Goal: Check status: Check status

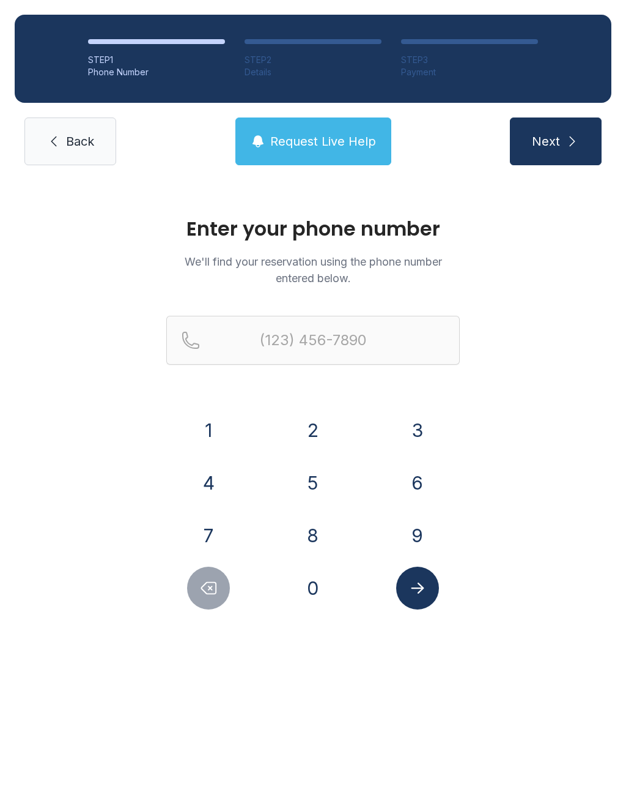
click at [420, 481] on button "6" at bounding box center [417, 482] width 43 height 43
click at [221, 420] on button "1" at bounding box center [208, 430] width 43 height 43
click at [315, 487] on button "5" at bounding box center [313, 482] width 43 height 43
click at [221, 485] on button "4" at bounding box center [208, 482] width 43 height 43
click at [321, 431] on button "2" at bounding box center [313, 430] width 43 height 43
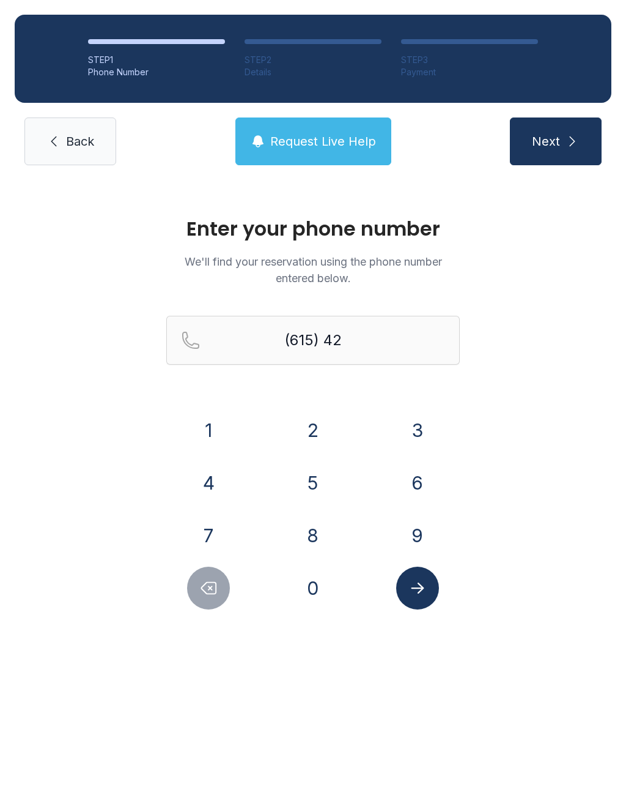
click at [428, 533] on button "9" at bounding box center [417, 535] width 43 height 43
click at [214, 482] on button "4" at bounding box center [208, 482] width 43 height 43
click at [220, 530] on button "7" at bounding box center [208, 535] width 43 height 43
click at [429, 426] on button "3" at bounding box center [417, 430] width 43 height 43
click at [202, 433] on button "1" at bounding box center [208, 430] width 43 height 43
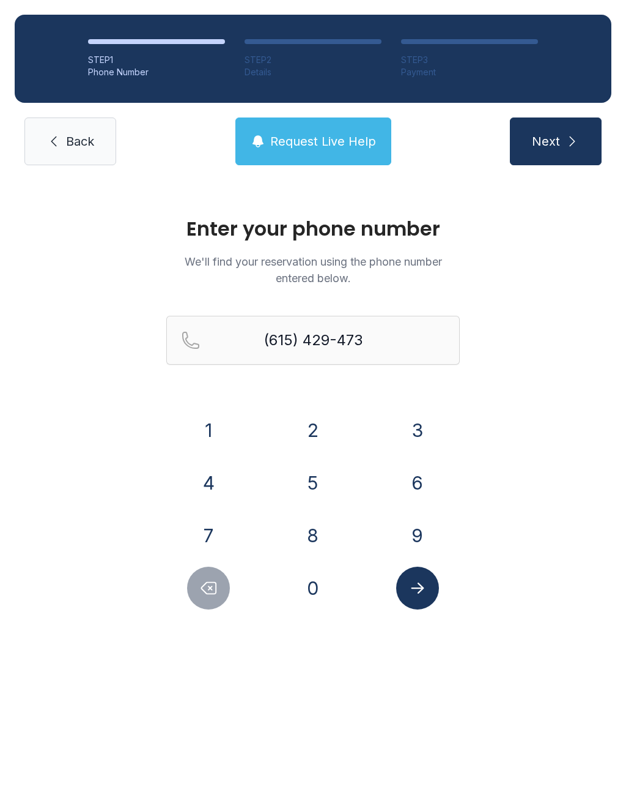
type input "[PHONE_NUMBER]"
click at [428, 592] on button "Submit lookup form" at bounding box center [417, 587] width 43 height 43
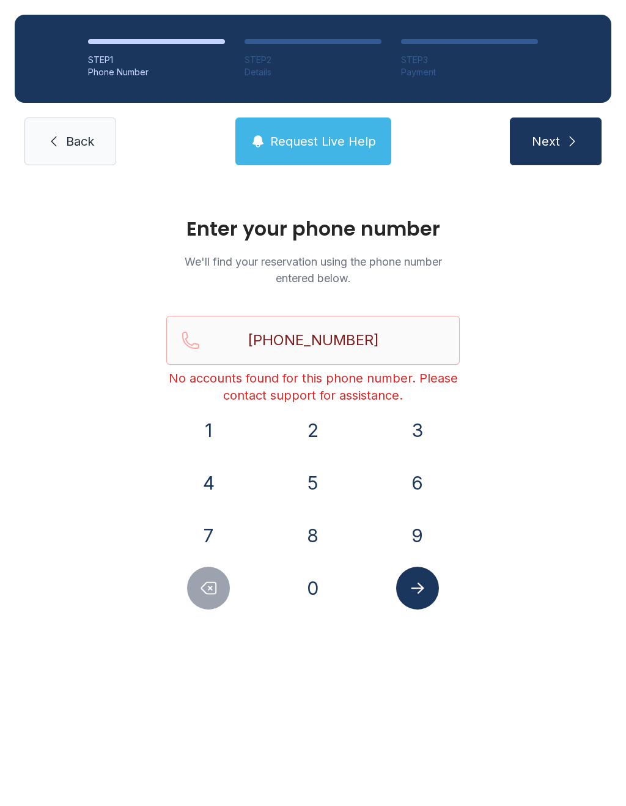
click at [323, 135] on span "Request Live Help" at bounding box center [323, 141] width 106 height 17
